Goal: Find specific page/section: Find specific page/section

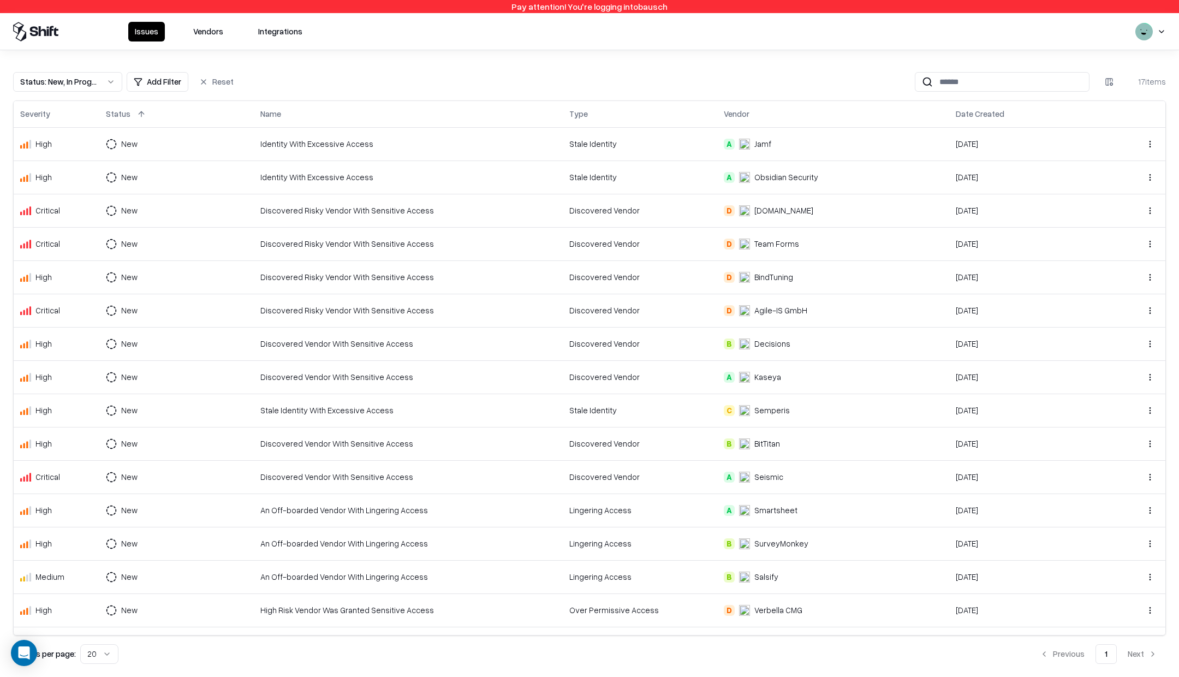
click at [211, 31] on button "Vendors" at bounding box center [208, 32] width 43 height 20
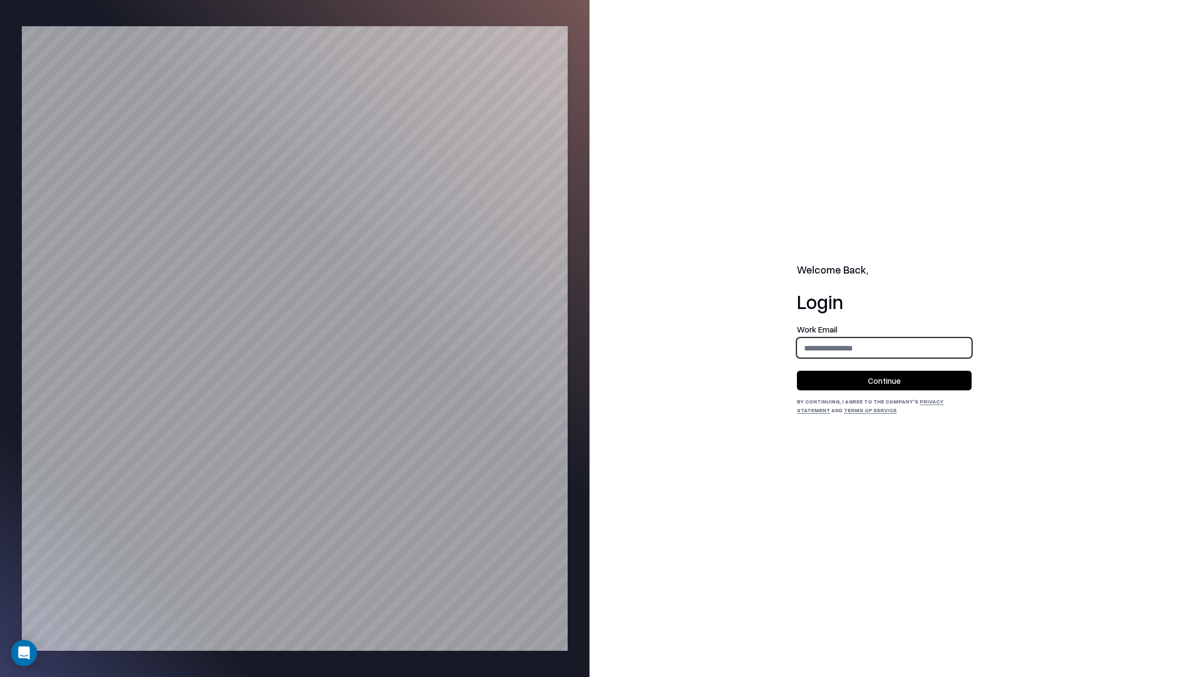
click at [836, 356] on input "email" at bounding box center [885, 348] width 174 height 20
type input "**********"
click at [877, 382] on button "Continue" at bounding box center [884, 381] width 175 height 20
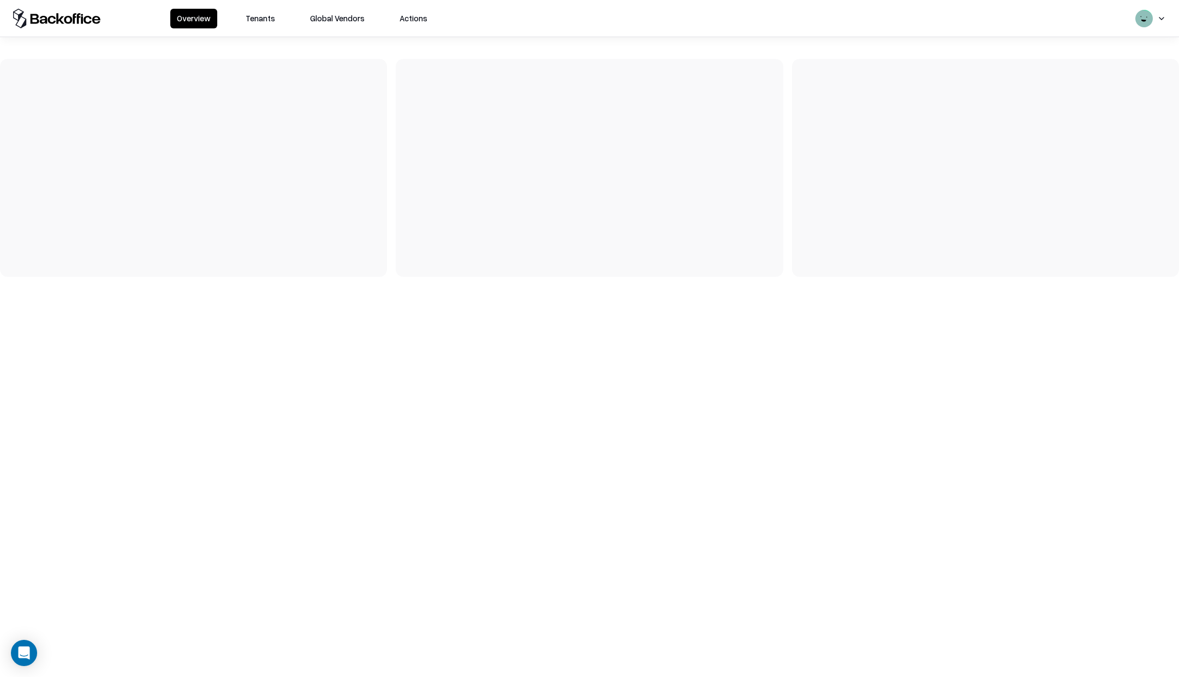
click at [254, 20] on button "Tenants" at bounding box center [260, 19] width 43 height 20
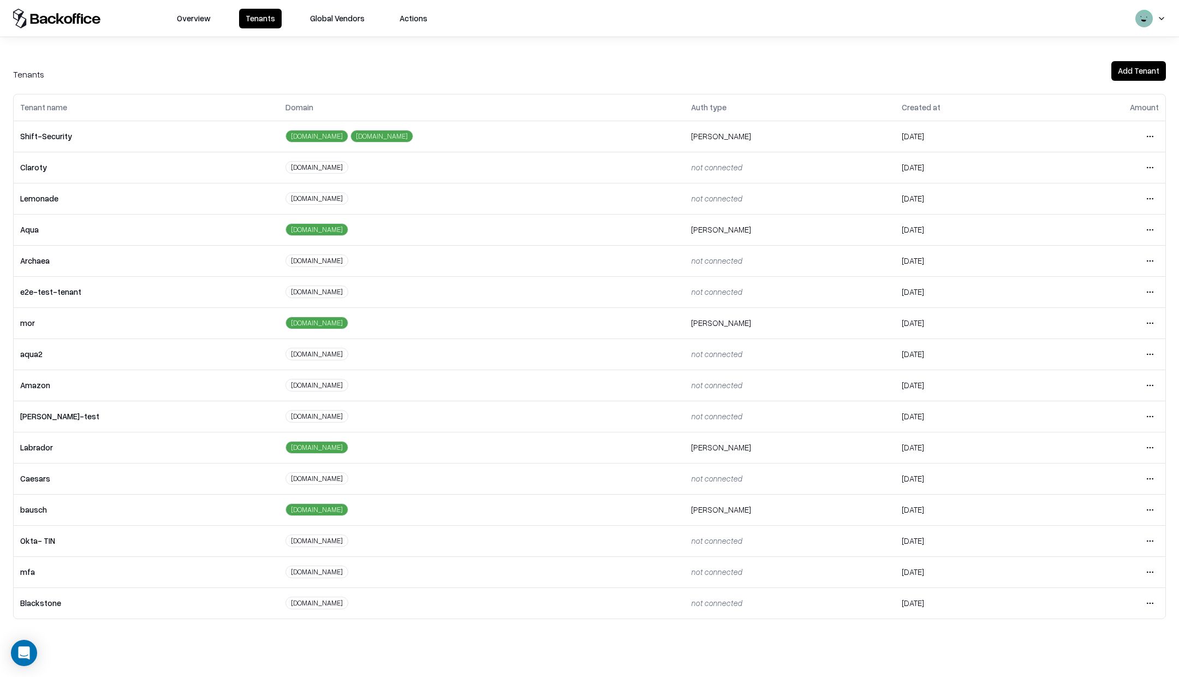
click at [1152, 473] on html "Overview Tenants Global Vendors Actions Tenants Add Tenant Tenant name Domain A…" at bounding box center [589, 338] width 1179 height 677
click at [1069, 567] on div "Login to tenant" at bounding box center [1105, 567] width 118 height 22
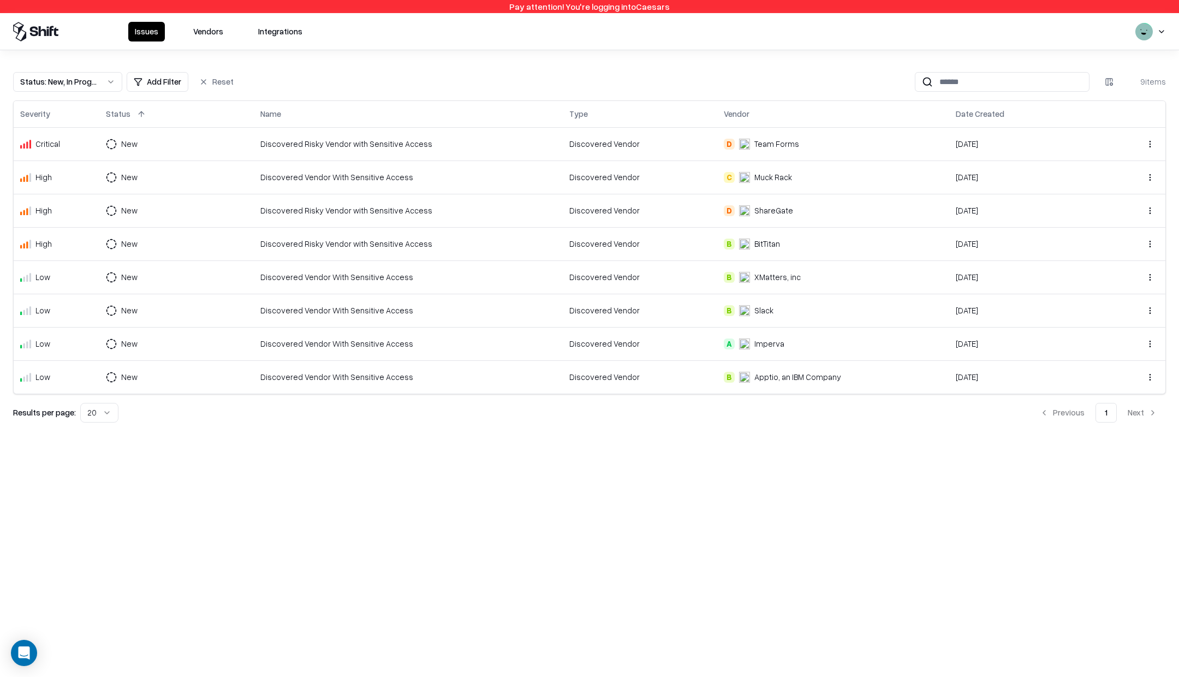
click at [205, 33] on button "Vendors" at bounding box center [208, 32] width 43 height 20
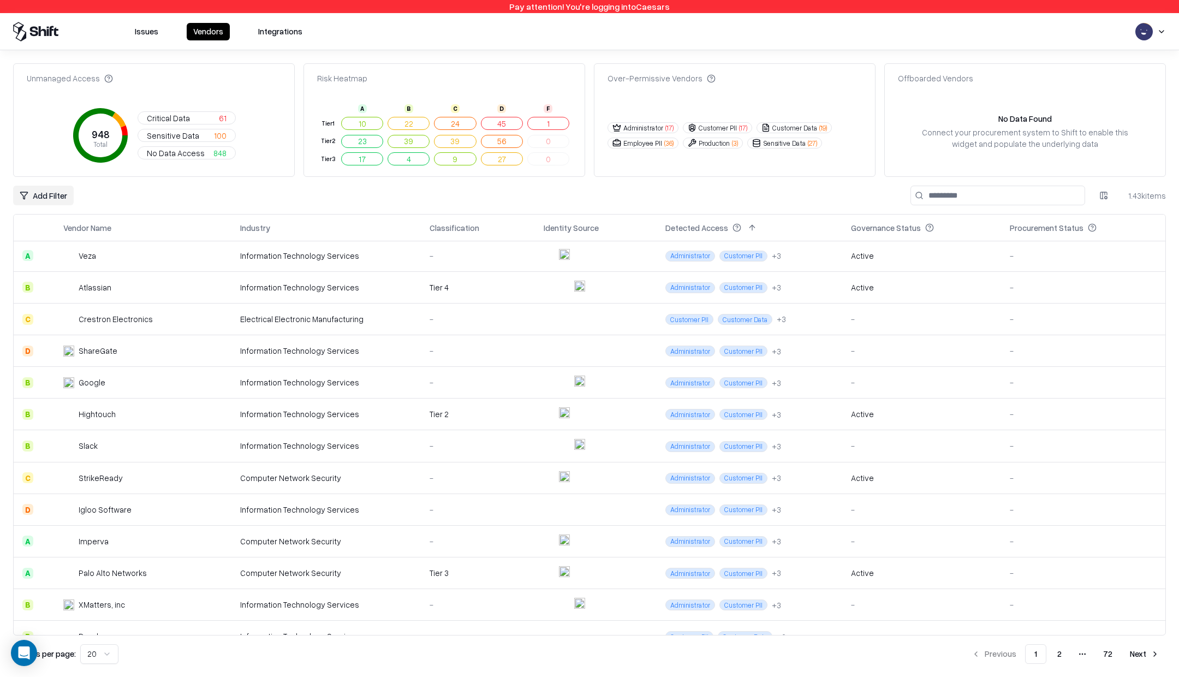
scroll to position [233, 0]
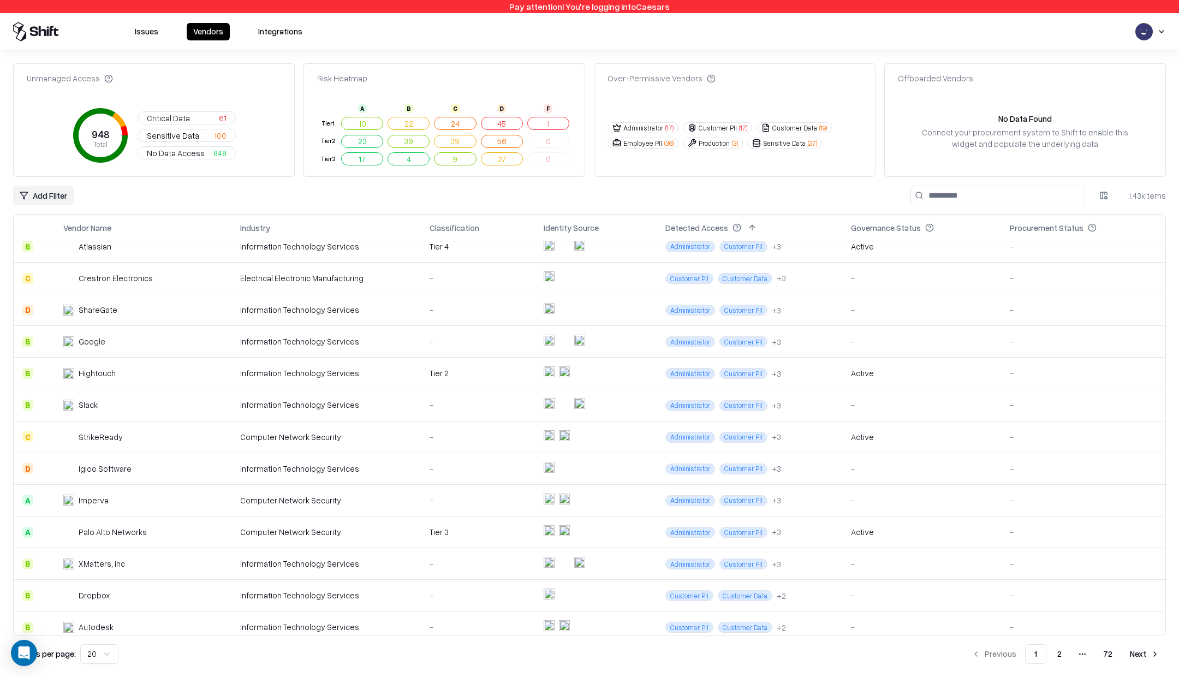
click at [96, 651] on html "Pay attention! You're logging into Caesars Issues Vendors Integrations Unmanage…" at bounding box center [589, 338] width 1179 height 677
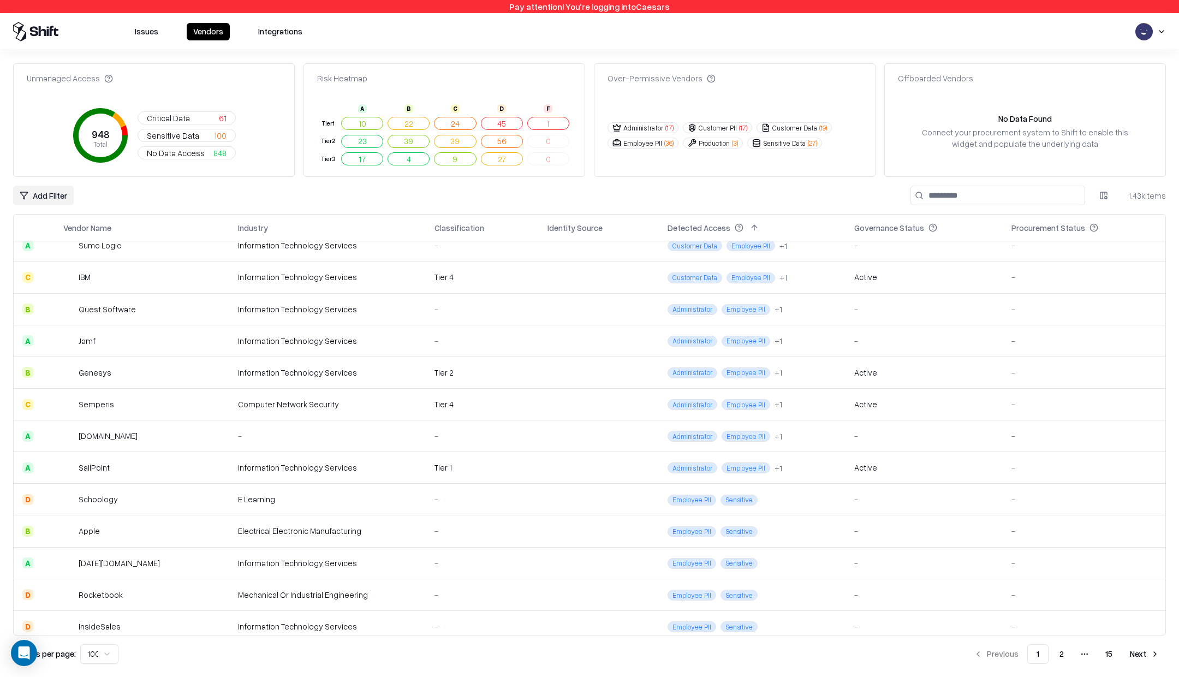
scroll to position [2744, 0]
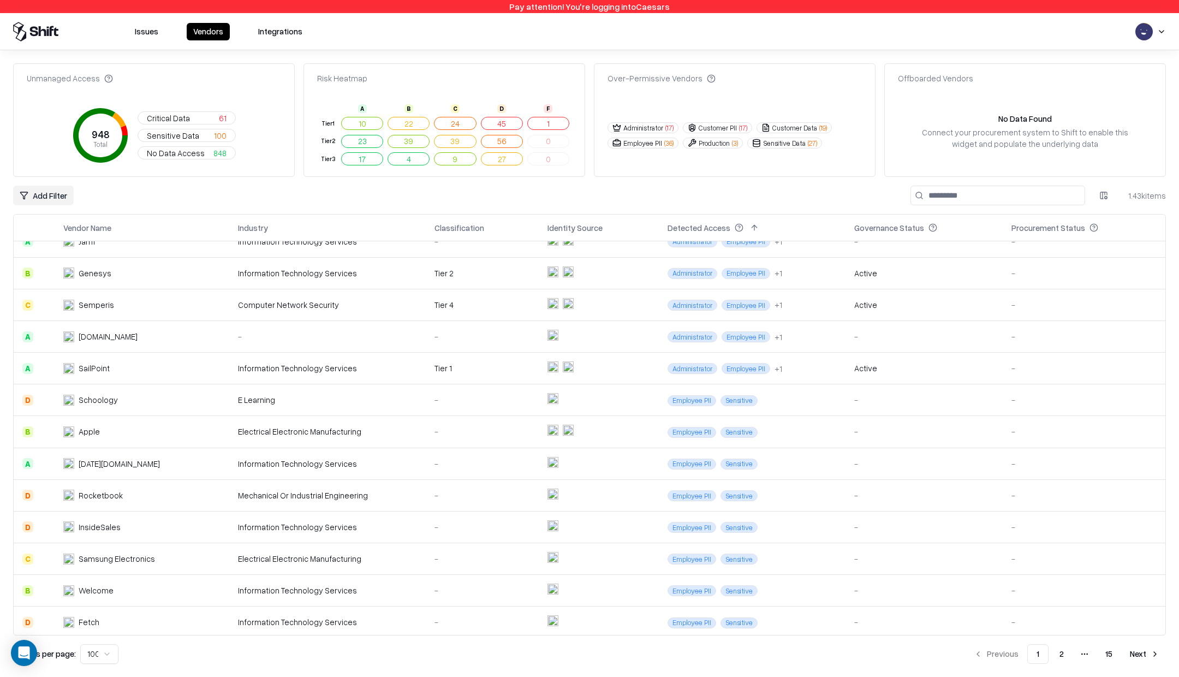
click at [1140, 656] on button "Next" at bounding box center [1145, 654] width 43 height 20
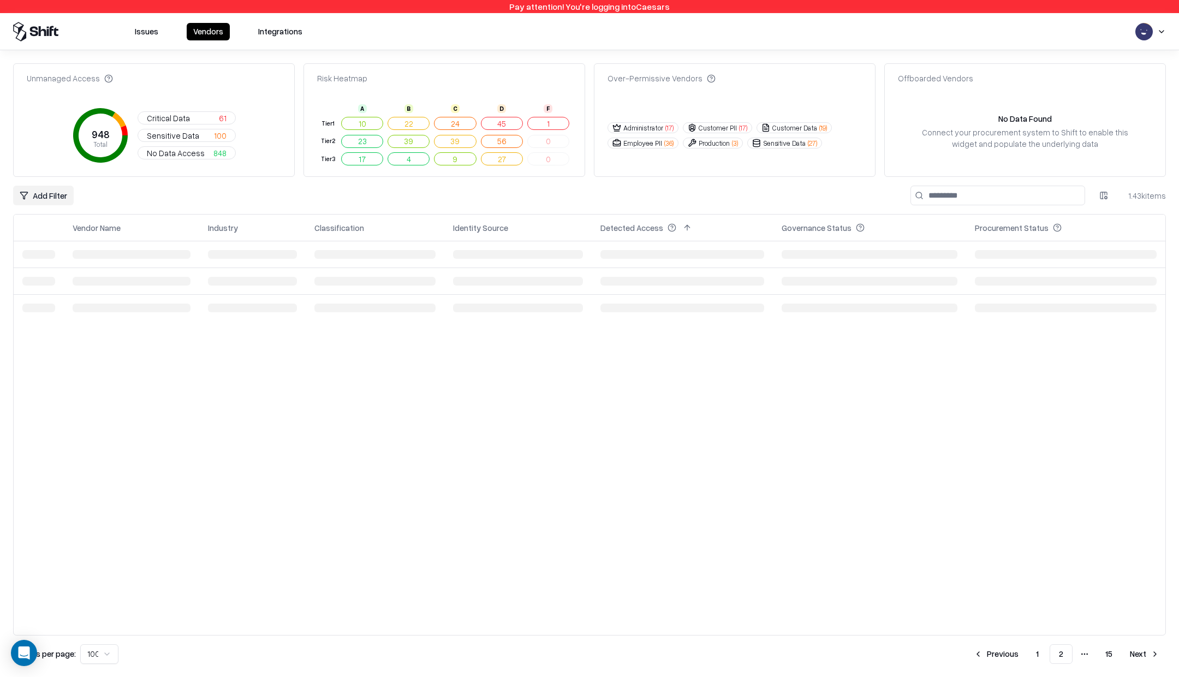
scroll to position [0, 0]
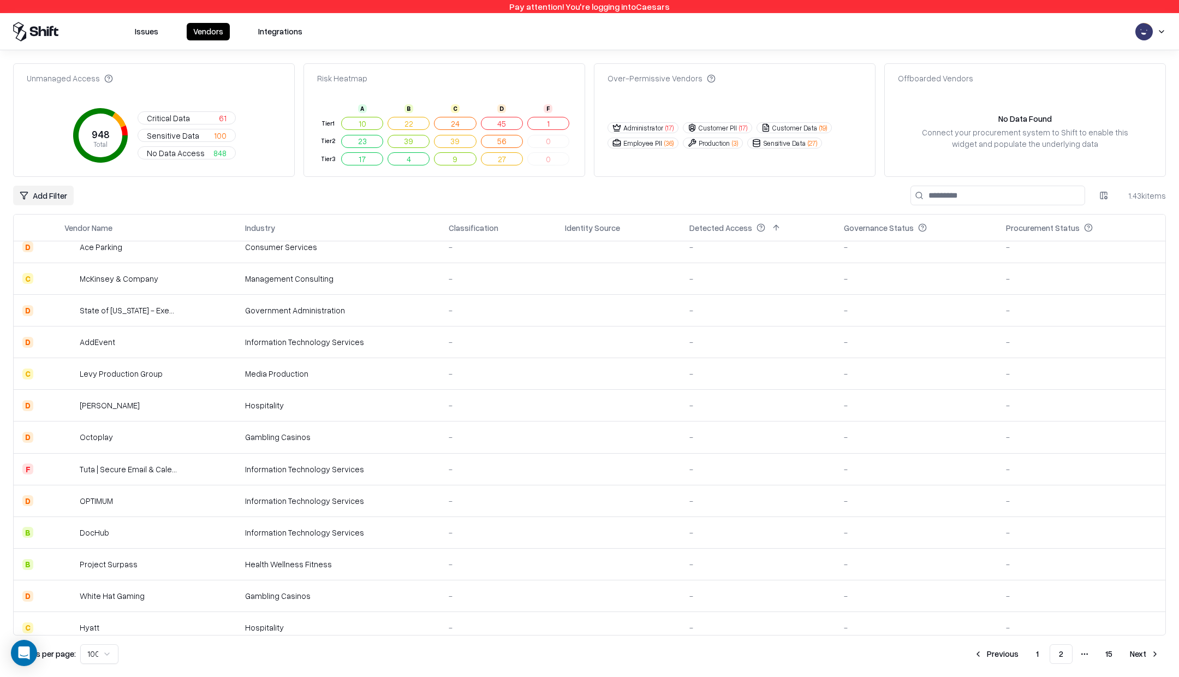
scroll to position [2741, 0]
click at [152, 31] on button "Issues" at bounding box center [146, 31] width 37 height 17
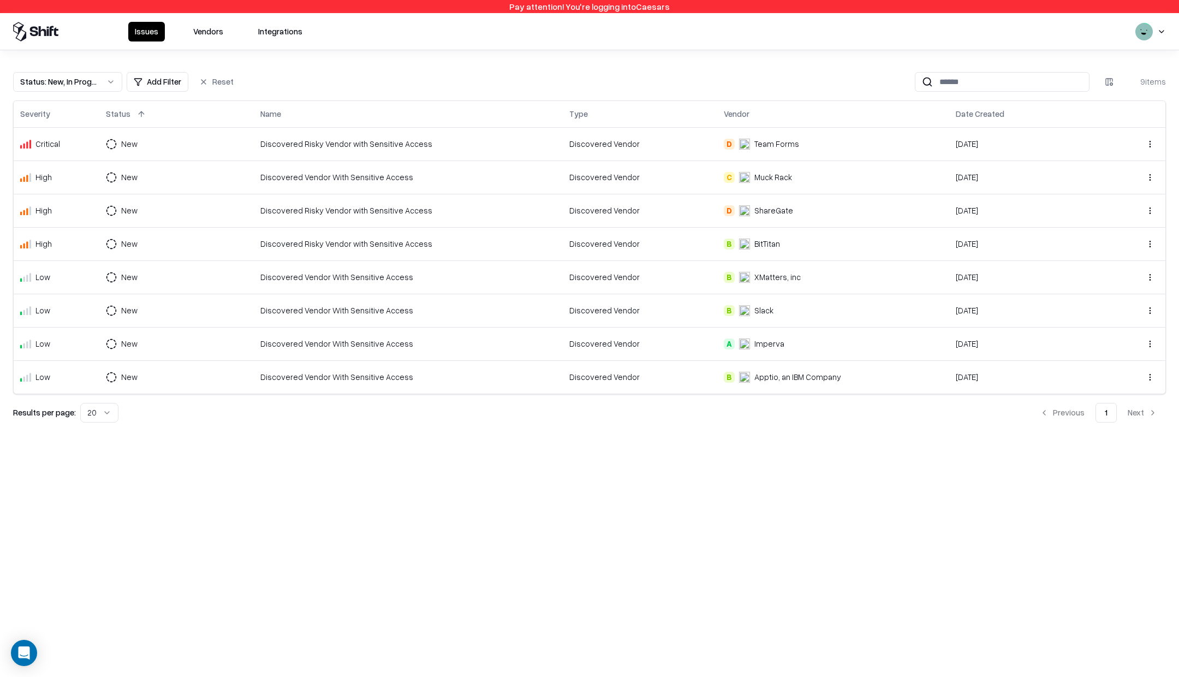
click at [264, 27] on button "Integrations" at bounding box center [280, 32] width 57 height 20
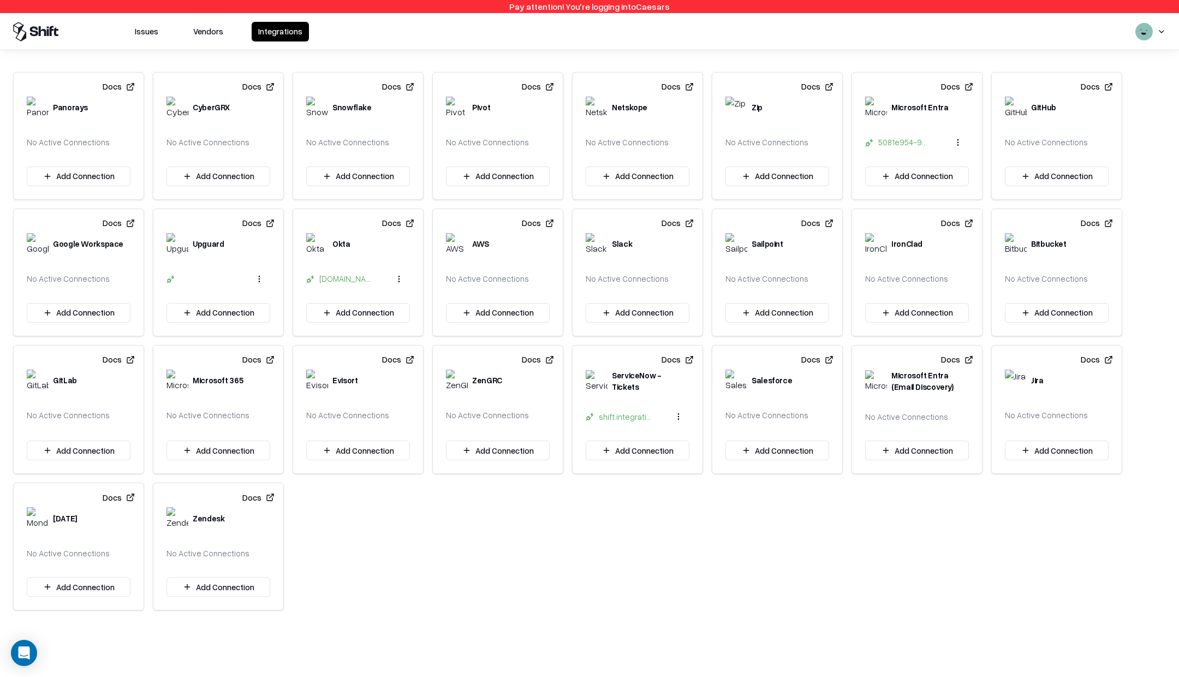
click at [209, 34] on button "Vendors" at bounding box center [208, 32] width 43 height 20
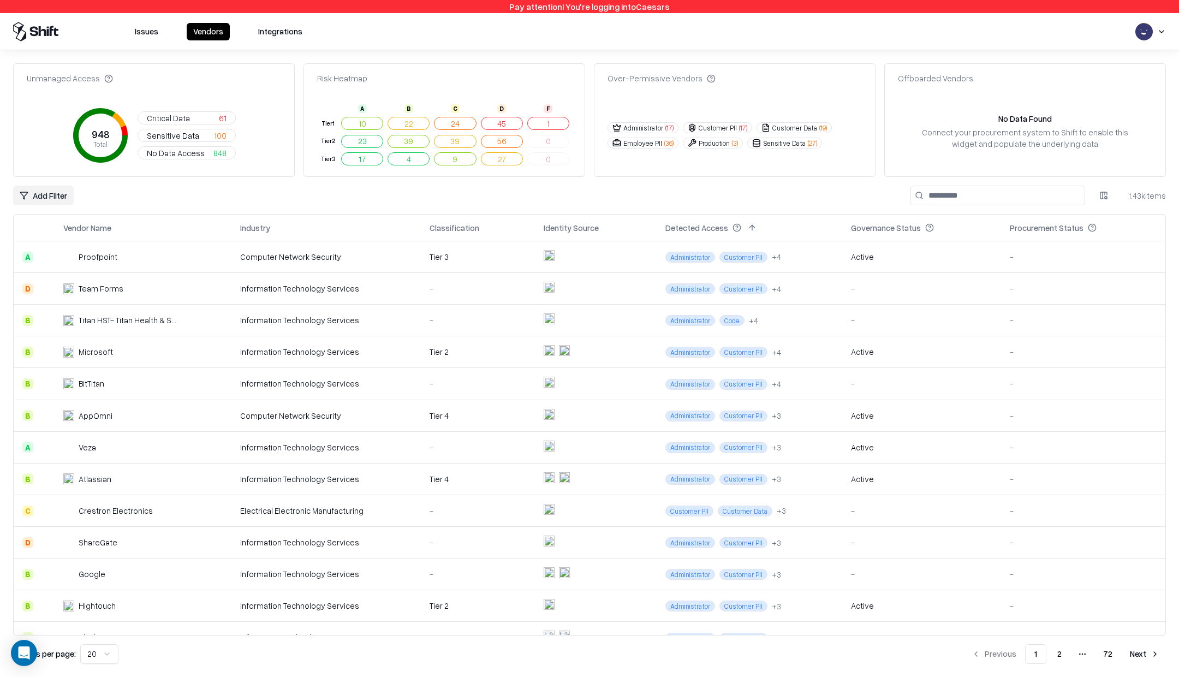
click at [1156, 29] on html "Pay attention! You're logging into Caesars Issues Vendors Integrations Unmanage…" at bounding box center [589, 338] width 1179 height 677
click at [1100, 80] on div "Log out" at bounding box center [1137, 85] width 181 height 18
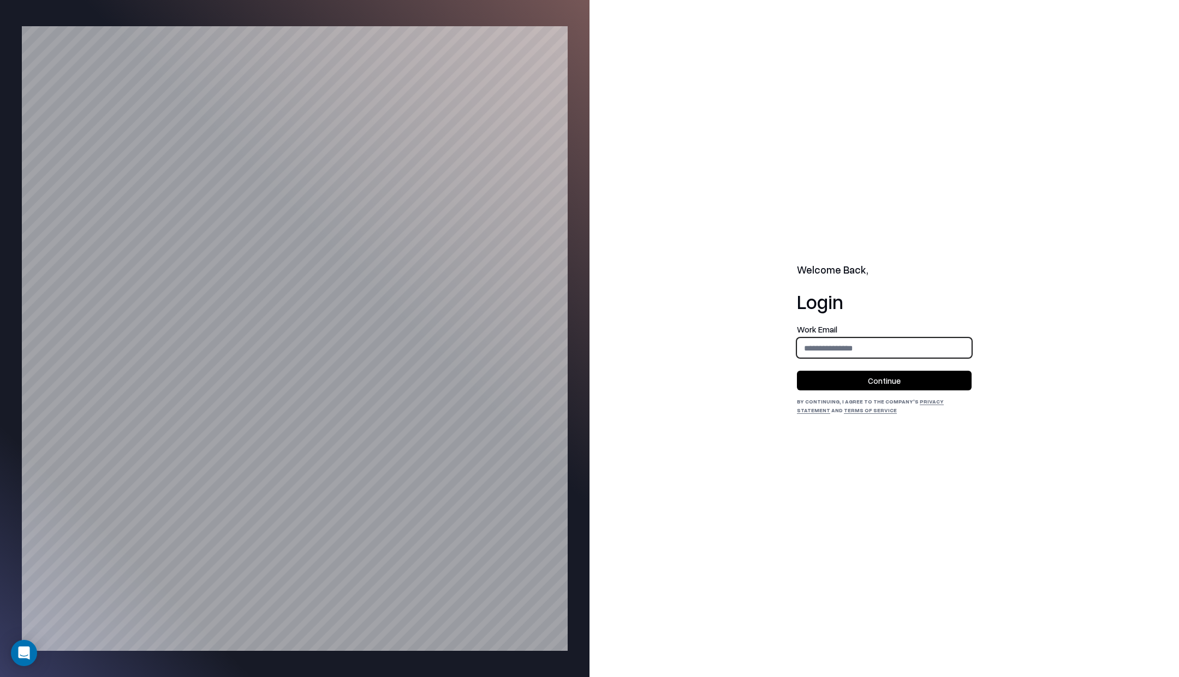
click at [829, 354] on input "email" at bounding box center [885, 348] width 174 height 20
type input "**********"
click at [890, 389] on button "Continue" at bounding box center [884, 381] width 175 height 20
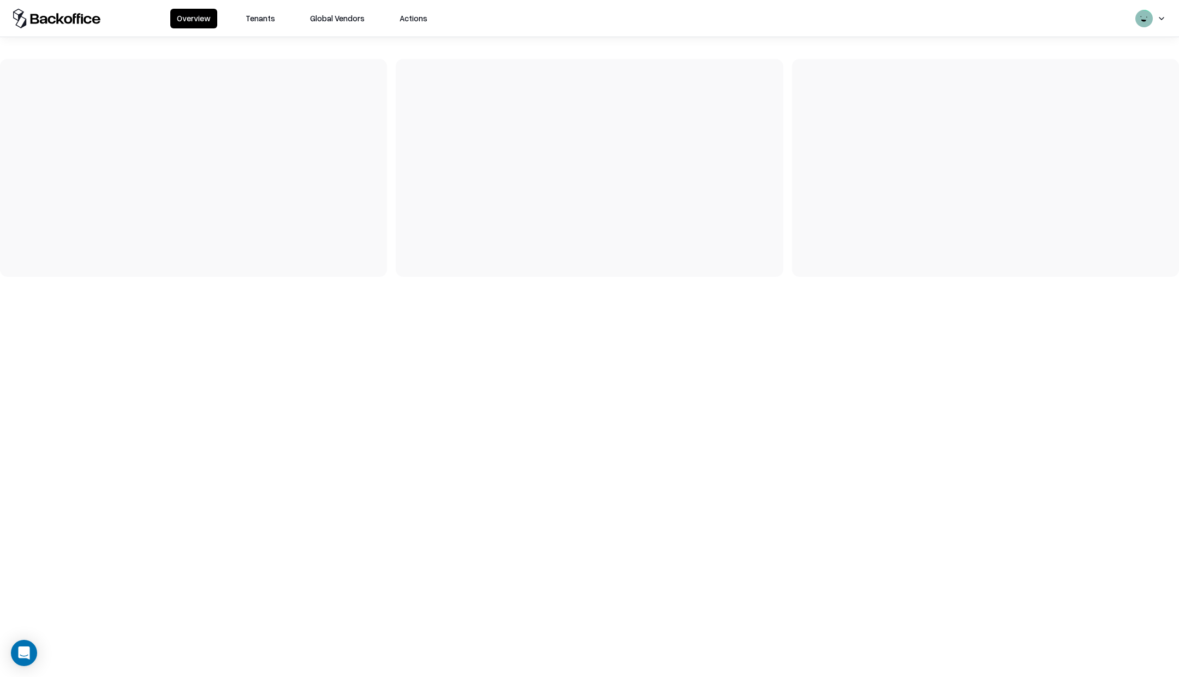
click at [266, 17] on button "Tenants" at bounding box center [260, 19] width 43 height 20
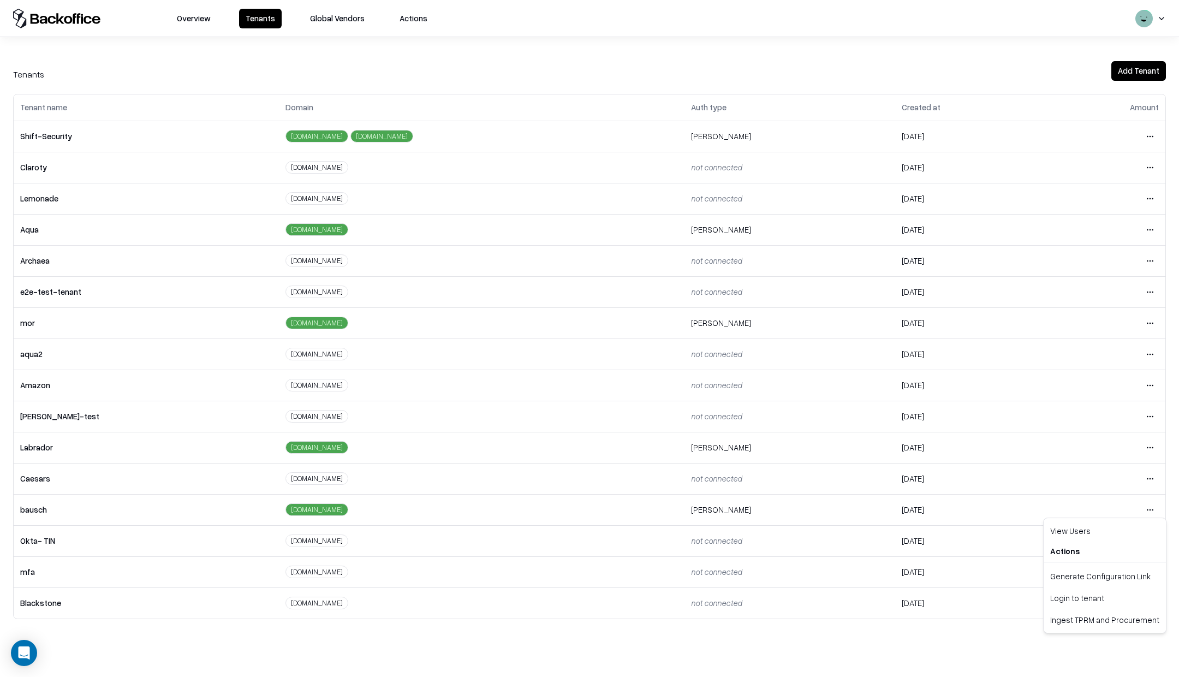
click at [1150, 506] on html "Overview Tenants Global Vendors Actions Tenants Add Tenant Tenant name Domain A…" at bounding box center [589, 338] width 1179 height 677
click at [1073, 597] on div "Login to tenant" at bounding box center [1105, 598] width 118 height 22
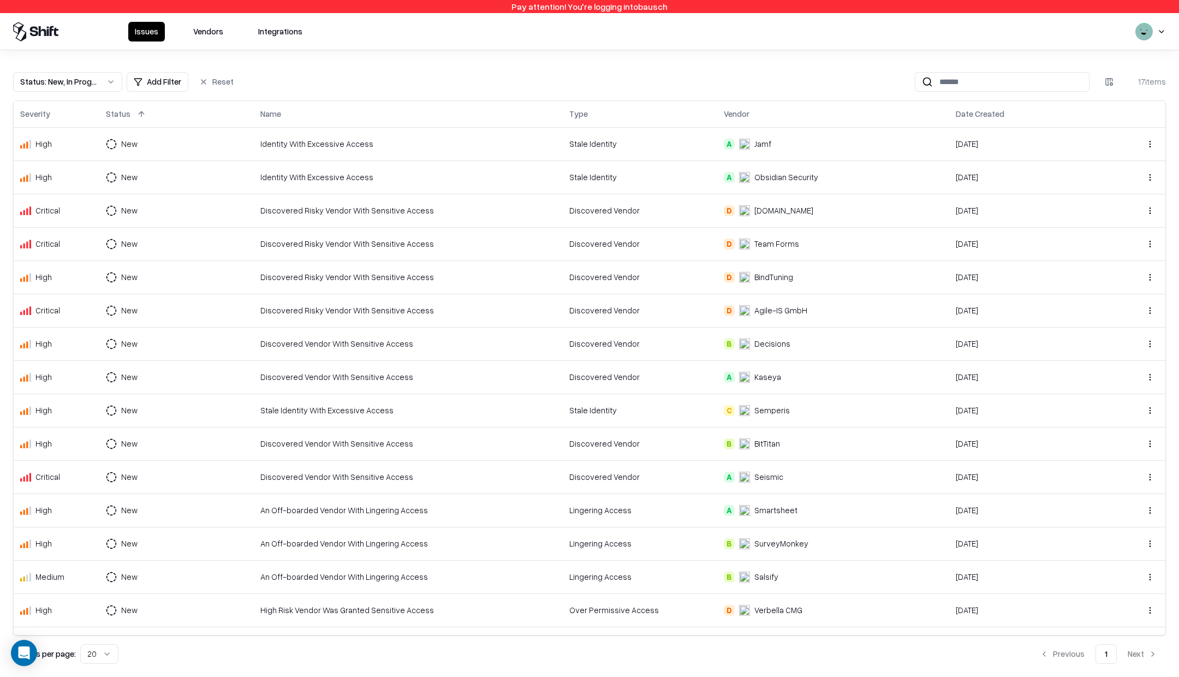
click at [206, 34] on button "Vendors" at bounding box center [208, 32] width 43 height 20
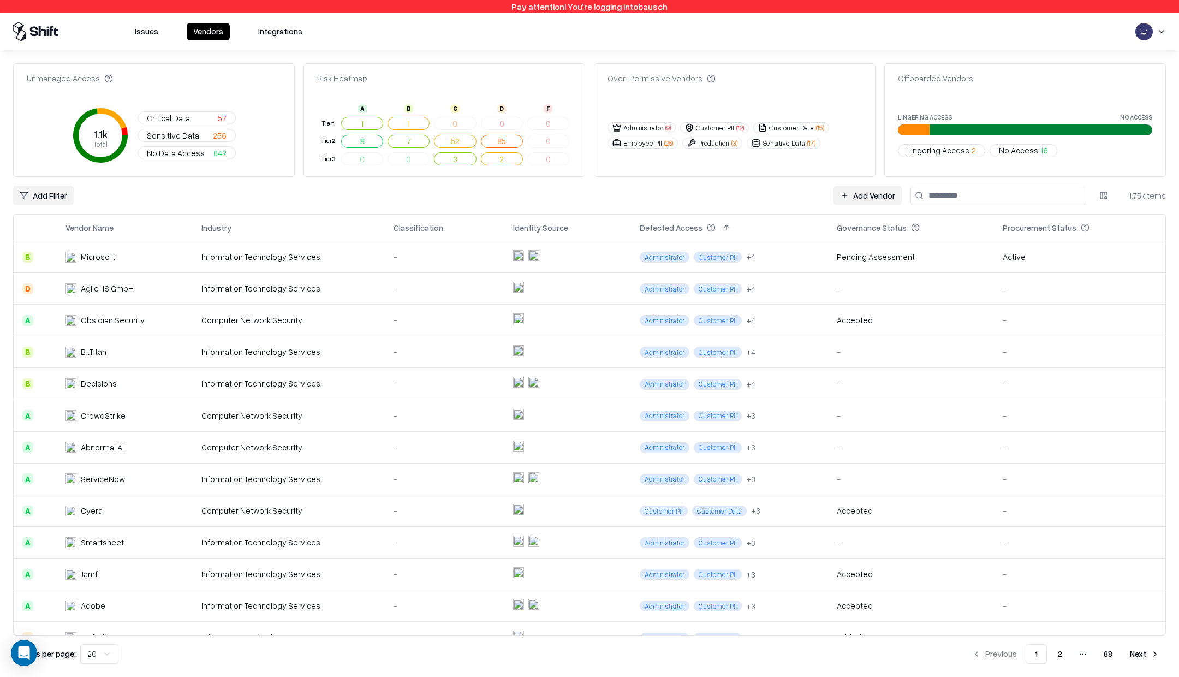
click at [1010, 193] on input at bounding box center [998, 196] width 175 height 20
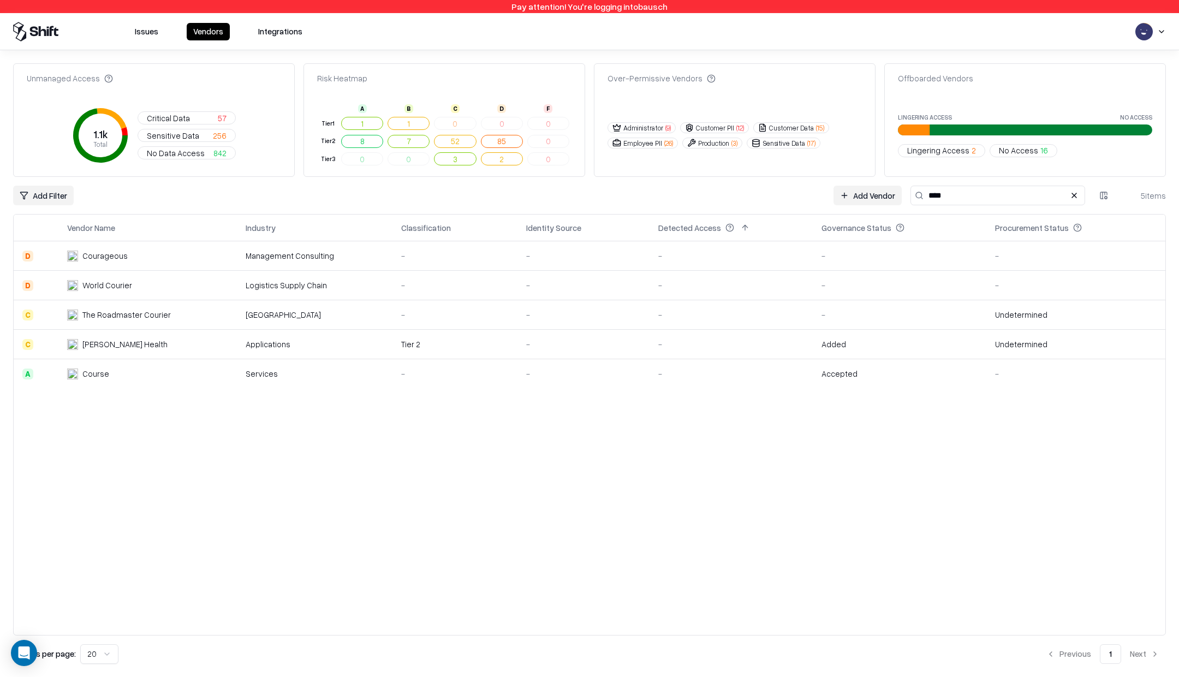
type input "****"
click at [105, 377] on div "Course" at bounding box center [95, 373] width 27 height 11
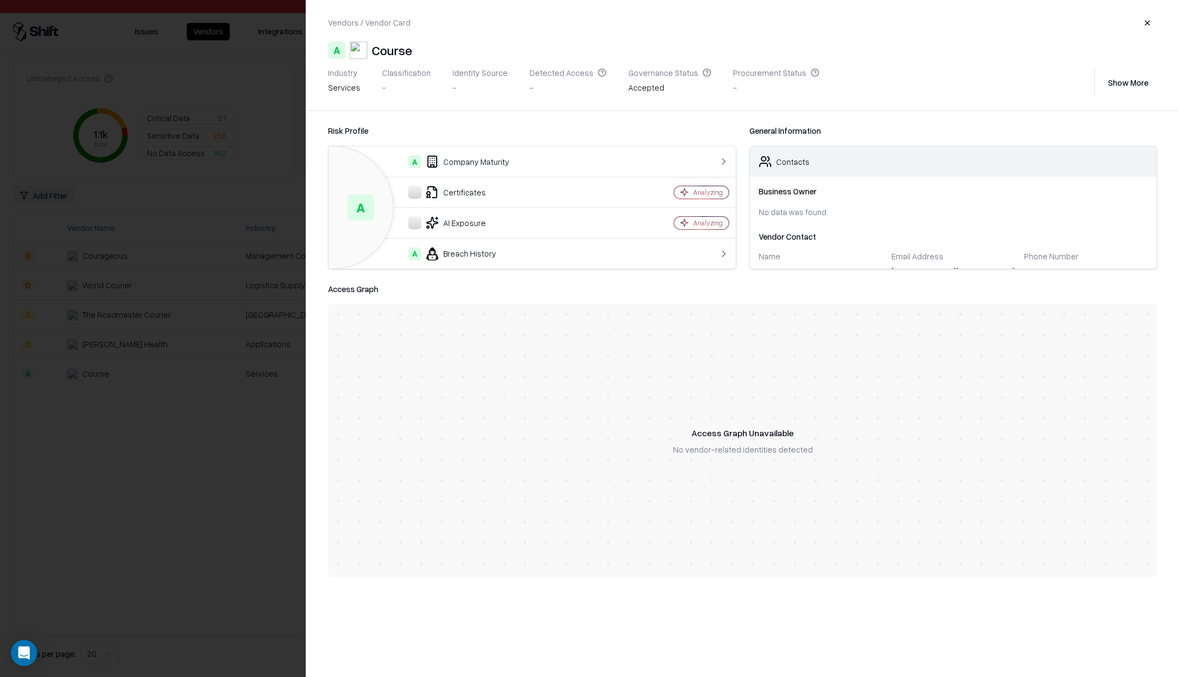
click at [159, 490] on div at bounding box center [589, 338] width 1179 height 677
